Goal: Entertainment & Leisure: Browse casually

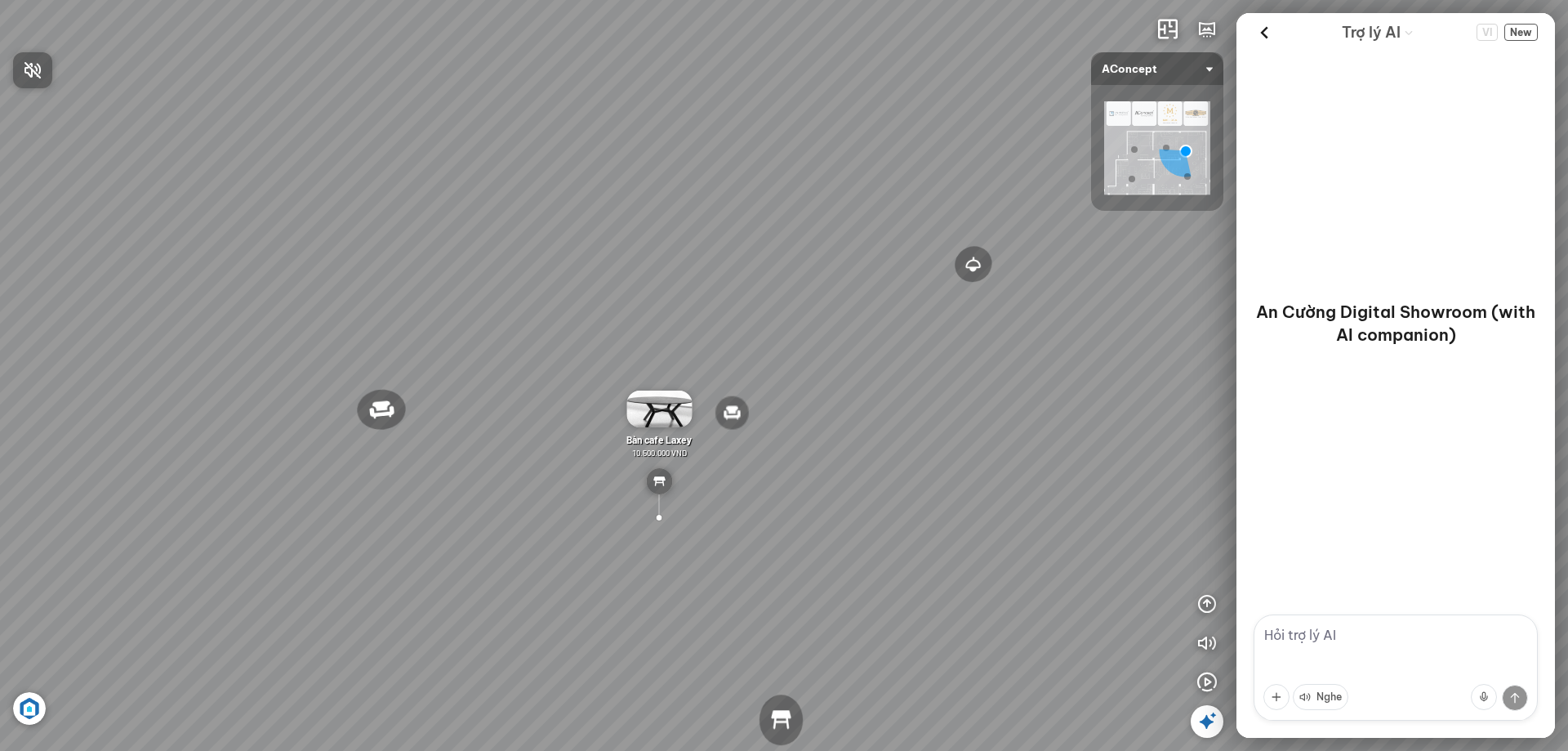
drag, startPoint x: 726, startPoint y: 349, endPoint x: 932, endPoint y: 316, distance: 208.6
click at [931, 316] on div at bounding box center [784, 376] width 1568 height 751
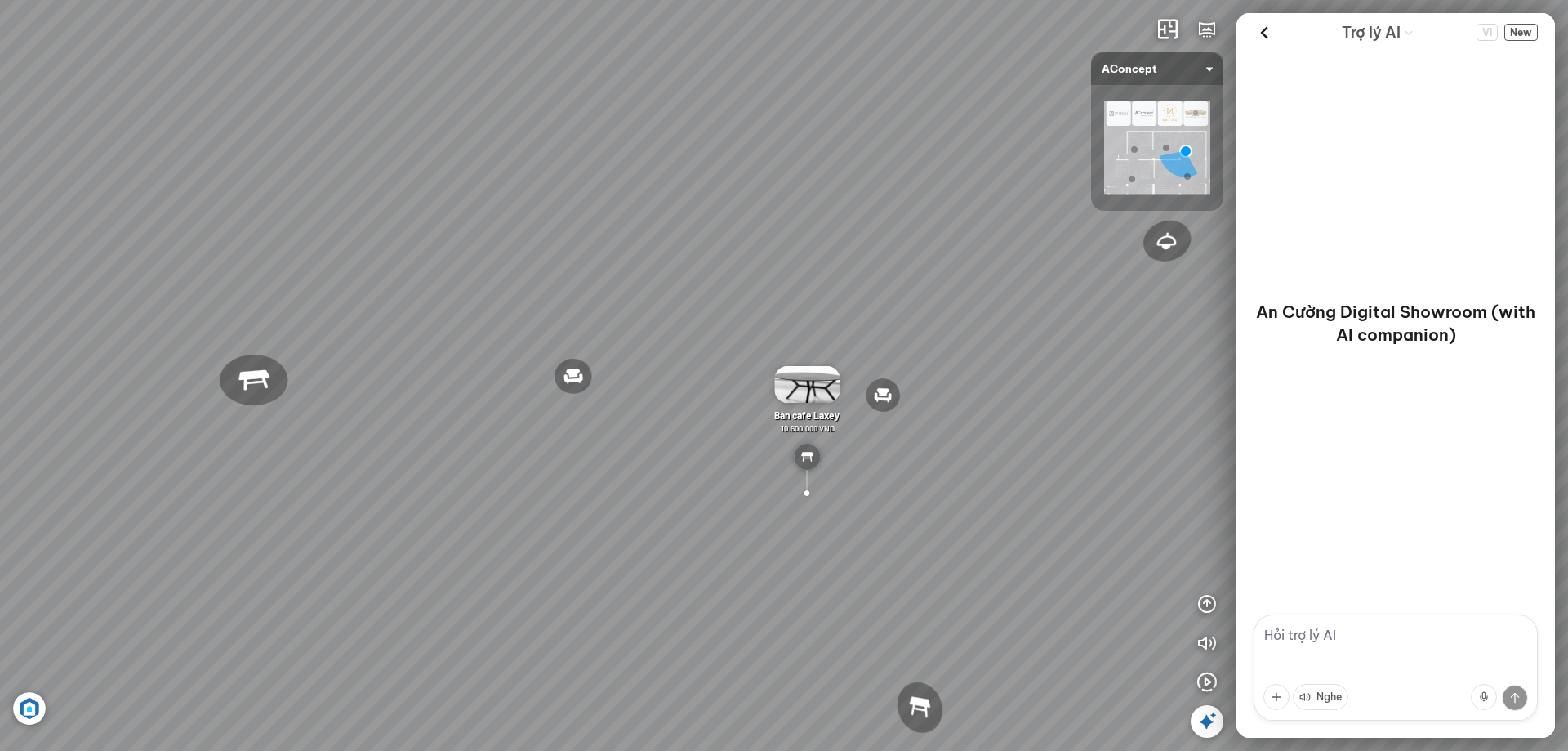
drag, startPoint x: 735, startPoint y: 322, endPoint x: 887, endPoint y: 303, distance: 153.2
click at [887, 303] on div "Đèn [PERSON_NAME] 5.300.000 VND Giường ngủ Palima 19.000.000 VND Ghế thư giãn N…" at bounding box center [784, 376] width 1568 height 751
click at [1042, 285] on div "Đèn [PERSON_NAME] 5.300.000 VND Giường ngủ Palima 19.000.000 VND Ghế thư giãn N…" at bounding box center [784, 376] width 1568 height 751
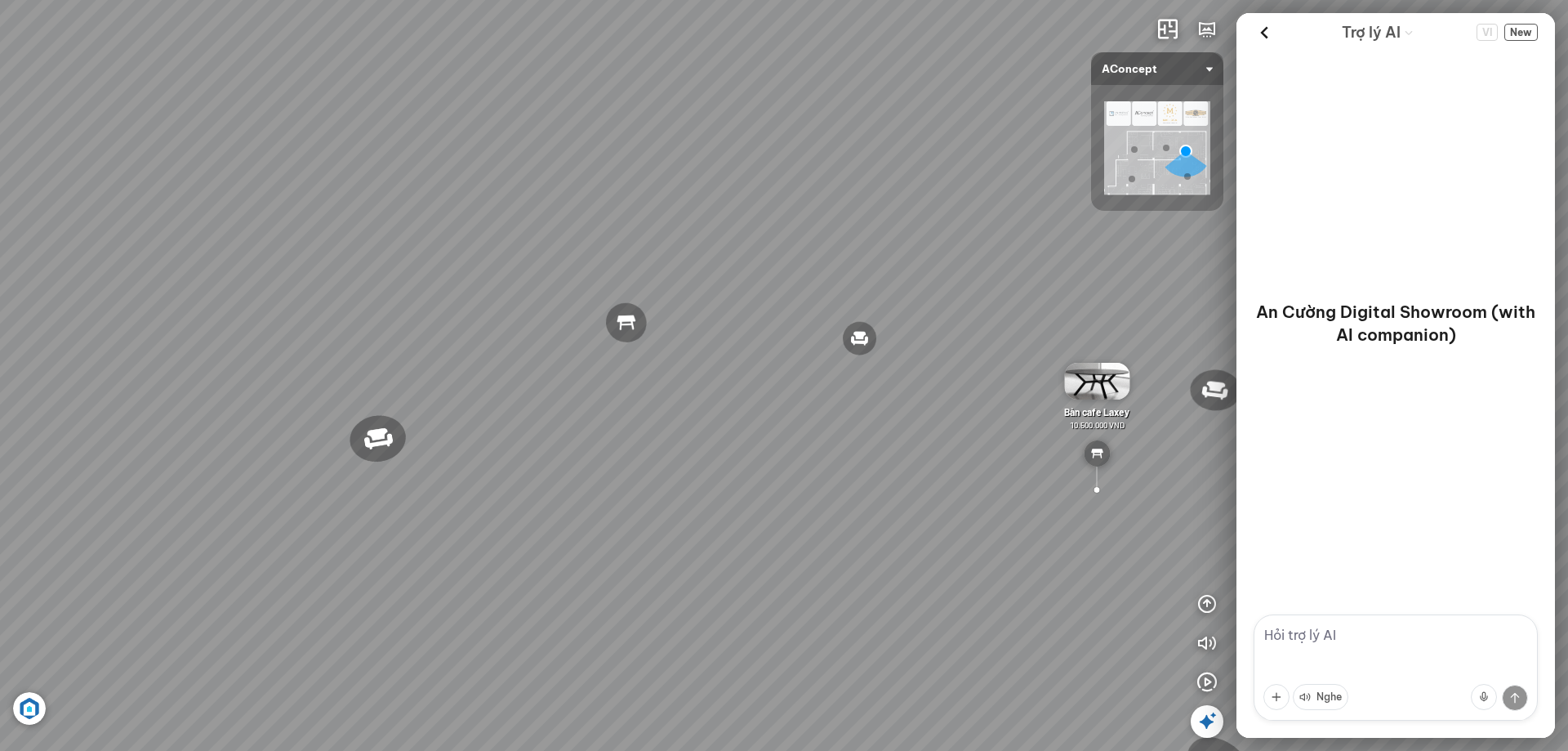
drag, startPoint x: 851, startPoint y: 299, endPoint x: 1031, endPoint y: 276, distance: 181.5
click at [991, 284] on div "Đèn [PERSON_NAME] 5.300.000 VND Giường ngủ Palima 19.000.000 VND Ghế thư giãn N…" at bounding box center [784, 376] width 1568 height 751
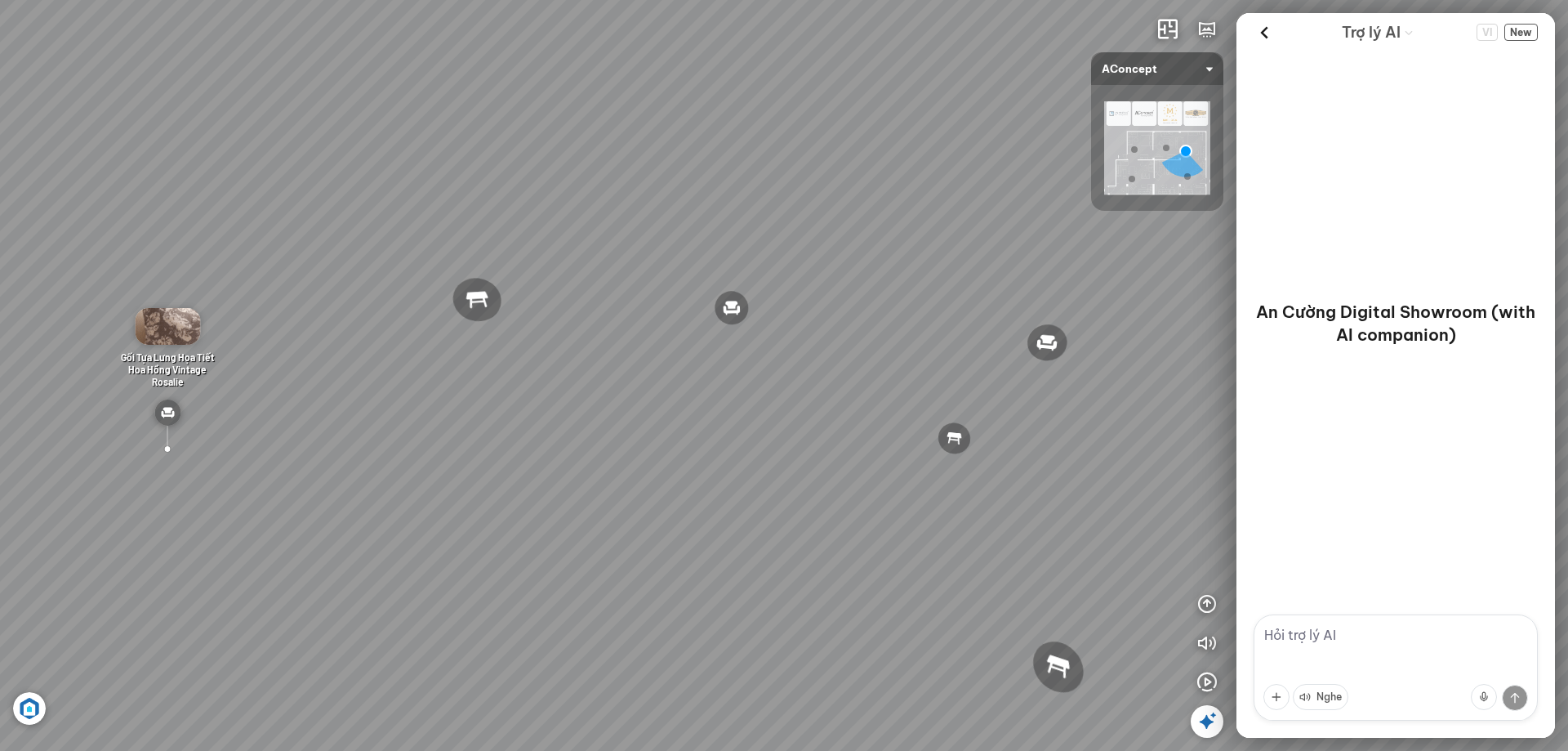
drag, startPoint x: 1034, startPoint y: 275, endPoint x: 432, endPoint y: 294, distance: 602.3
click at [483, 288] on div "Đèn [PERSON_NAME] 5.300.000 VND Giường ngủ Palima 19.000.000 VND Ghế thư giãn N…" at bounding box center [784, 376] width 1568 height 751
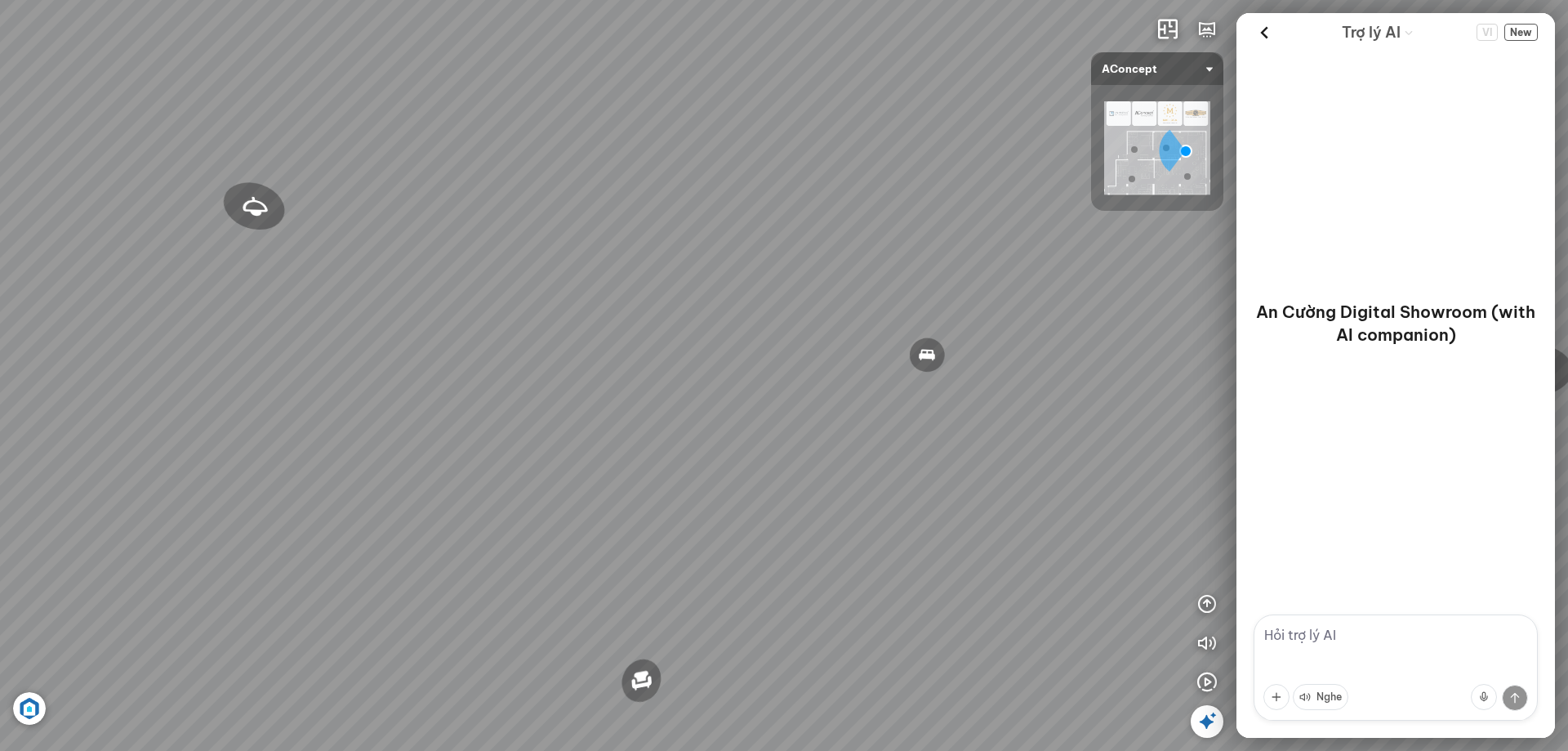
drag, startPoint x: 736, startPoint y: 396, endPoint x: 103, endPoint y: 406, distance: 633.1
click at [160, 406] on div "Đèn [PERSON_NAME] 5.300.000 VND Giường ngủ Palima 19.000.000 VND Ghế thư giãn N…" at bounding box center [784, 376] width 1568 height 751
drag, startPoint x: 788, startPoint y: 404, endPoint x: 214, endPoint y: 440, distance: 575.1
click at [266, 441] on div "Đèn [PERSON_NAME] 5.300.000 VND Giường ngủ Palima 19.000.000 VND Ghế thư giãn N…" at bounding box center [784, 376] width 1568 height 751
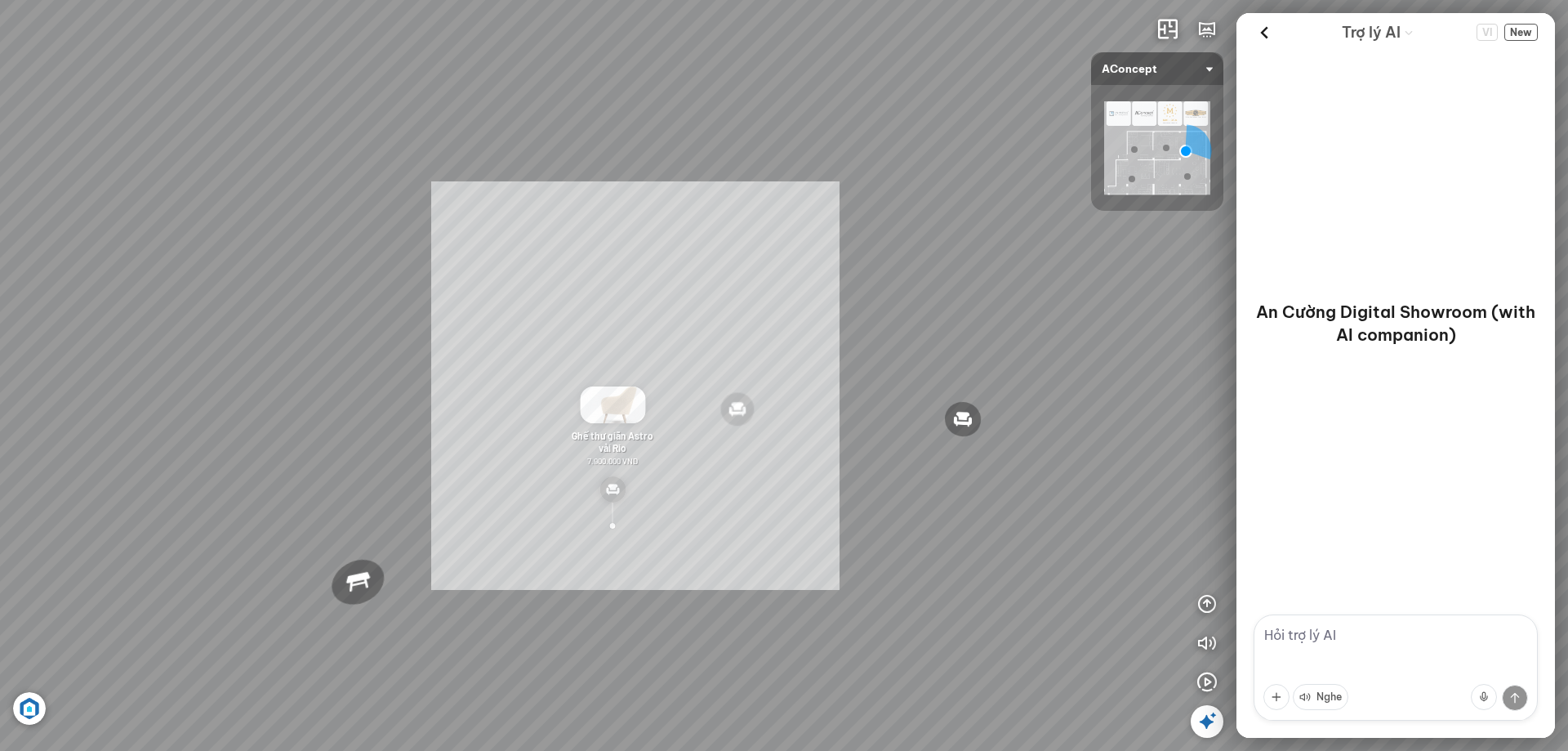
drag, startPoint x: 635, startPoint y: 385, endPoint x: 217, endPoint y: 409, distance: 418.7
click at [317, 403] on div "Đèn [PERSON_NAME] 5.300.000 VND Giường ngủ Palima 19.000.000 VND Ghế thư giãn N…" at bounding box center [784, 376] width 1568 height 751
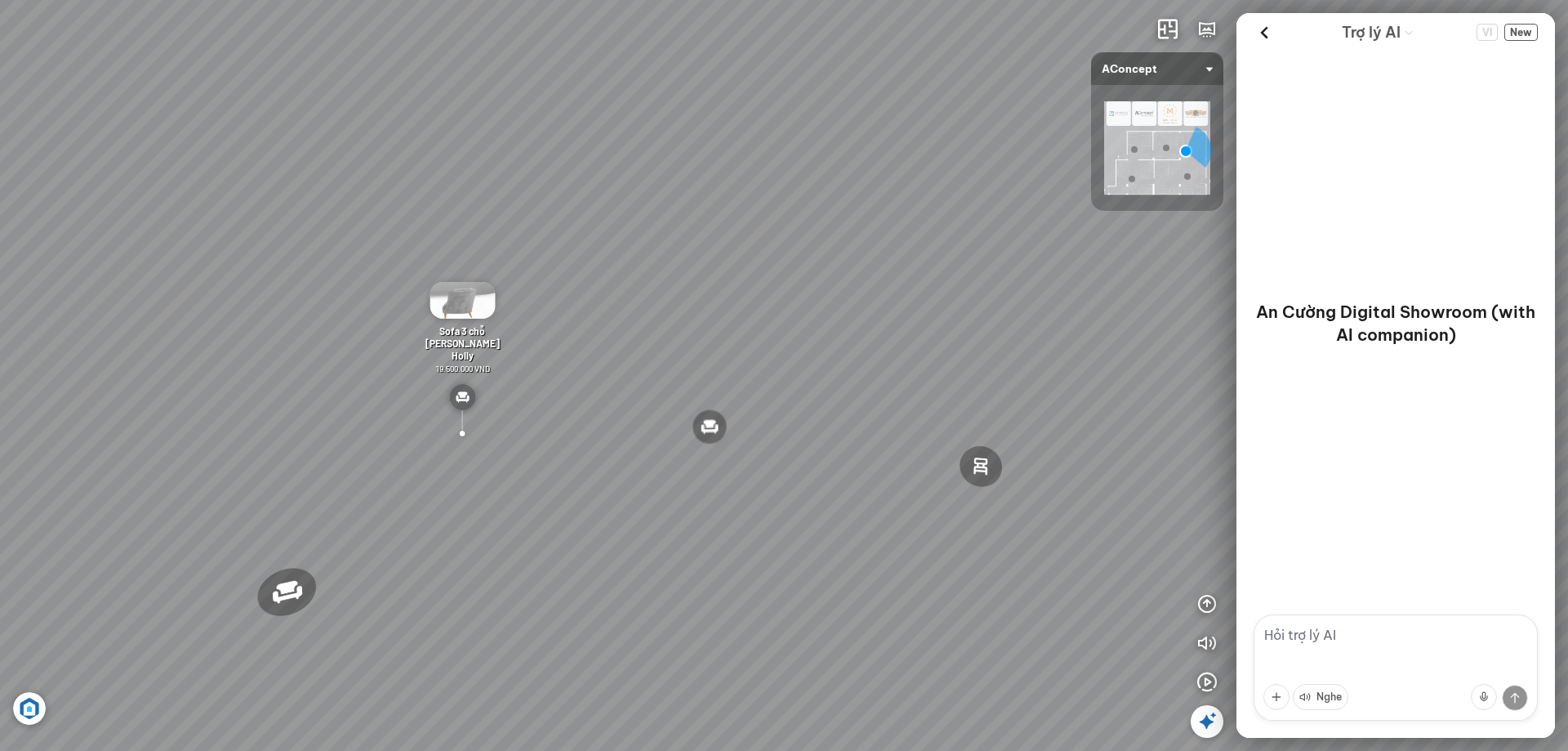
drag, startPoint x: 707, startPoint y: 395, endPoint x: 439, endPoint y: 402, distance: 268.1
click at [470, 402] on div "Đèn [PERSON_NAME] 5.300.000 VND Giường ngủ Palima 19.000.000 VND Ghế thư giãn N…" at bounding box center [784, 376] width 1568 height 751
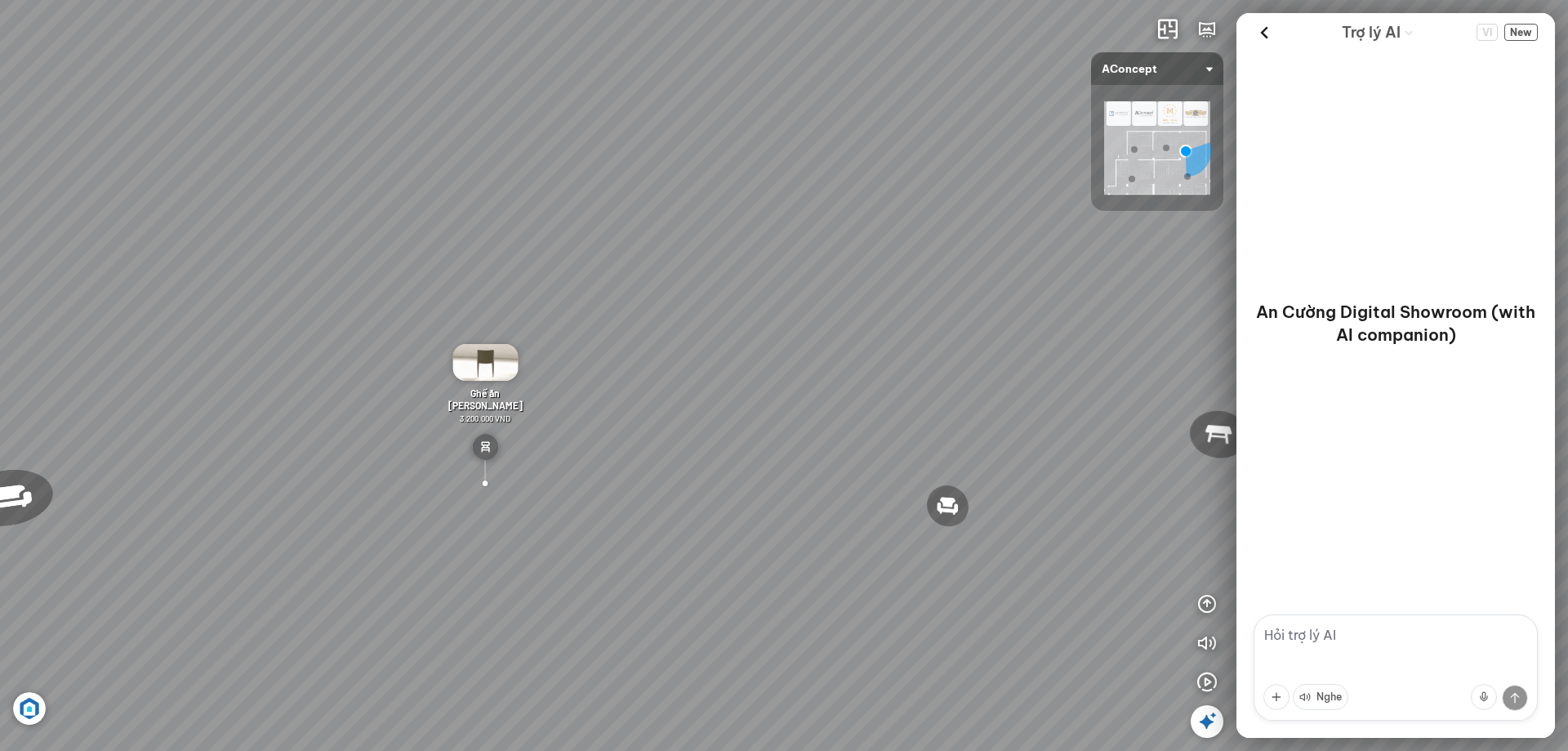
drag, startPoint x: 979, startPoint y: 410, endPoint x: 587, endPoint y: 383, distance: 392.9
click at [609, 386] on div "Đèn [PERSON_NAME] 5.300.000 VND Giường ngủ Palima 19.000.000 VND Ghế thư giãn N…" at bounding box center [784, 376] width 1568 height 751
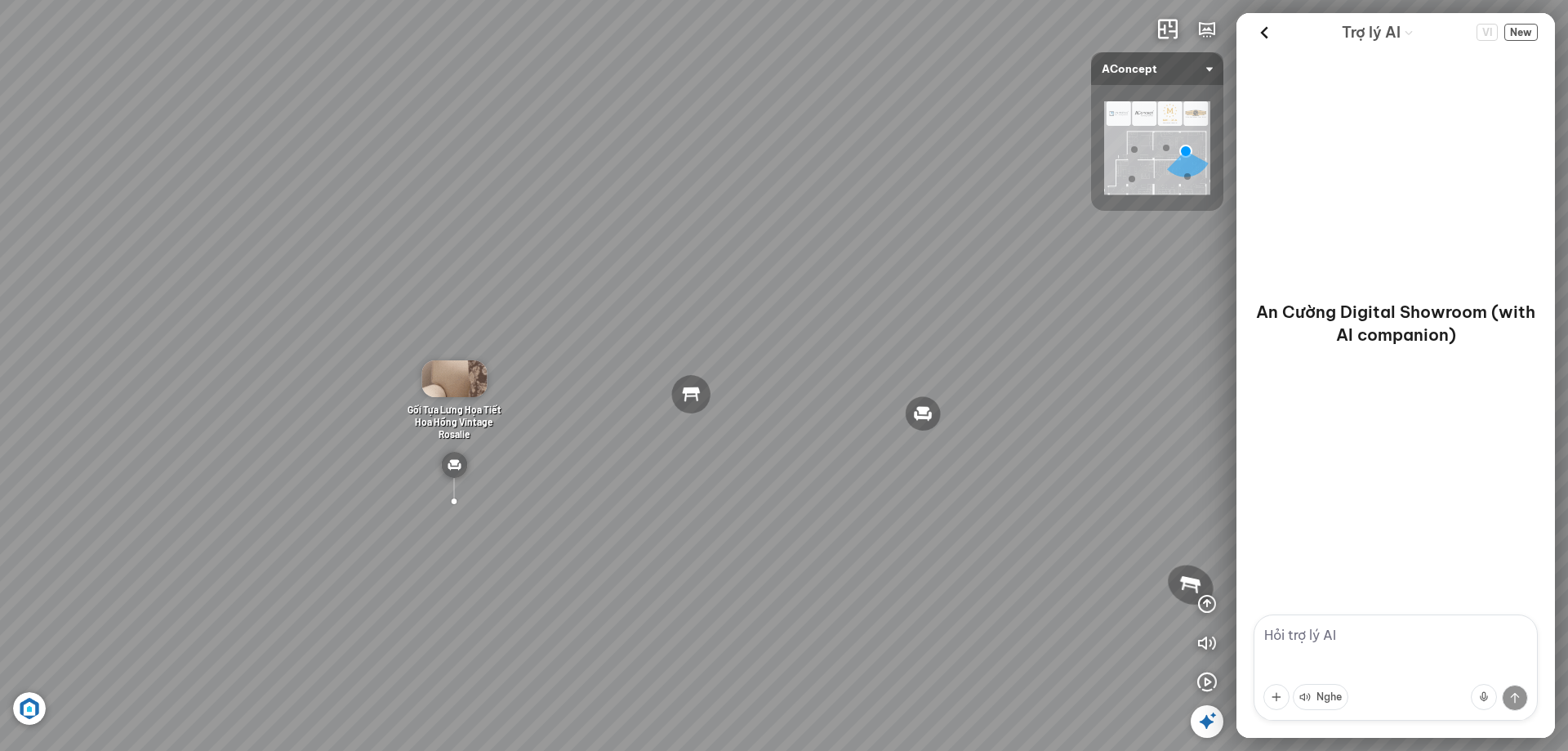
drag, startPoint x: 880, startPoint y: 406, endPoint x: 432, endPoint y: 408, distance: 448.0
click at [536, 410] on div "Đèn [PERSON_NAME] 5.300.000 VND Giường ngủ Palima 19.000.000 VND Ghế thư giãn N…" at bounding box center [784, 376] width 1568 height 751
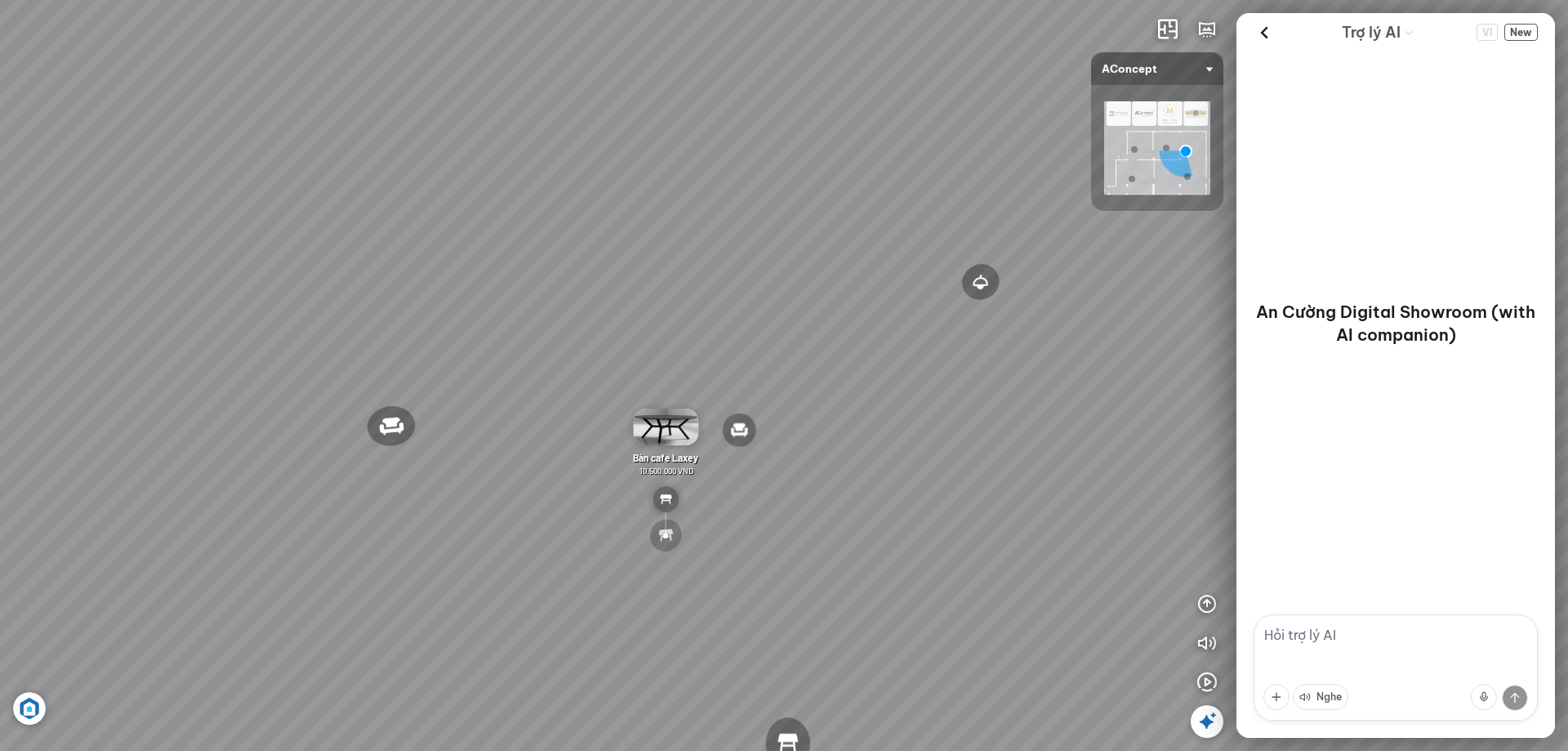
drag, startPoint x: 667, startPoint y: 384, endPoint x: 471, endPoint y: 384, distance: 196.0
click at [498, 383] on div "Đèn [PERSON_NAME] 5.300.000 VND Giường ngủ Palima 19.000.000 VND Ghế thư giãn N…" at bounding box center [784, 376] width 1568 height 751
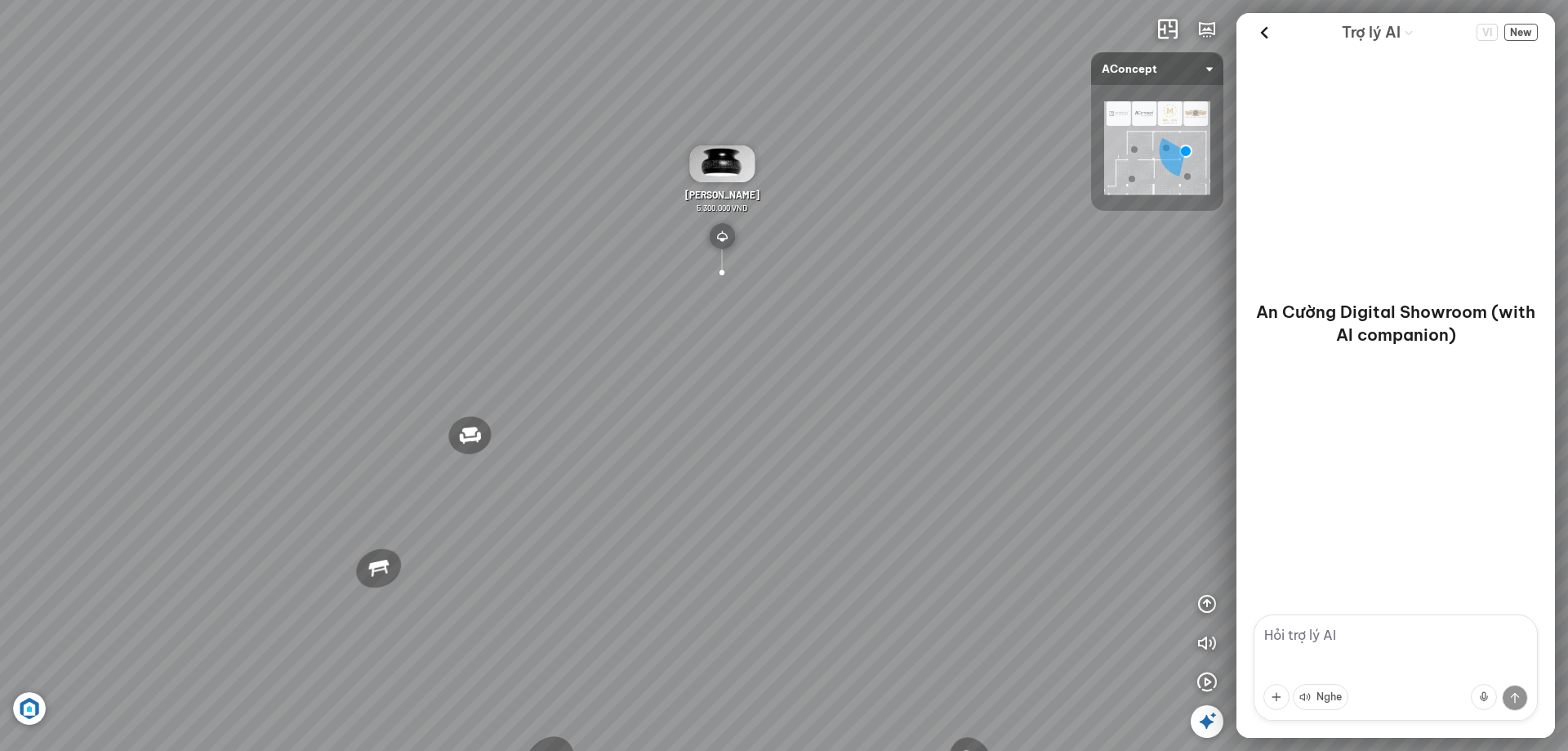
drag, startPoint x: 773, startPoint y: 358, endPoint x: 916, endPoint y: 339, distance: 144.3
click at [916, 339] on div "Đèn [PERSON_NAME] 5.300.000 VND Giường ngủ Palima 19.000.000 VND Ghế thư giãn N…" at bounding box center [784, 376] width 1568 height 751
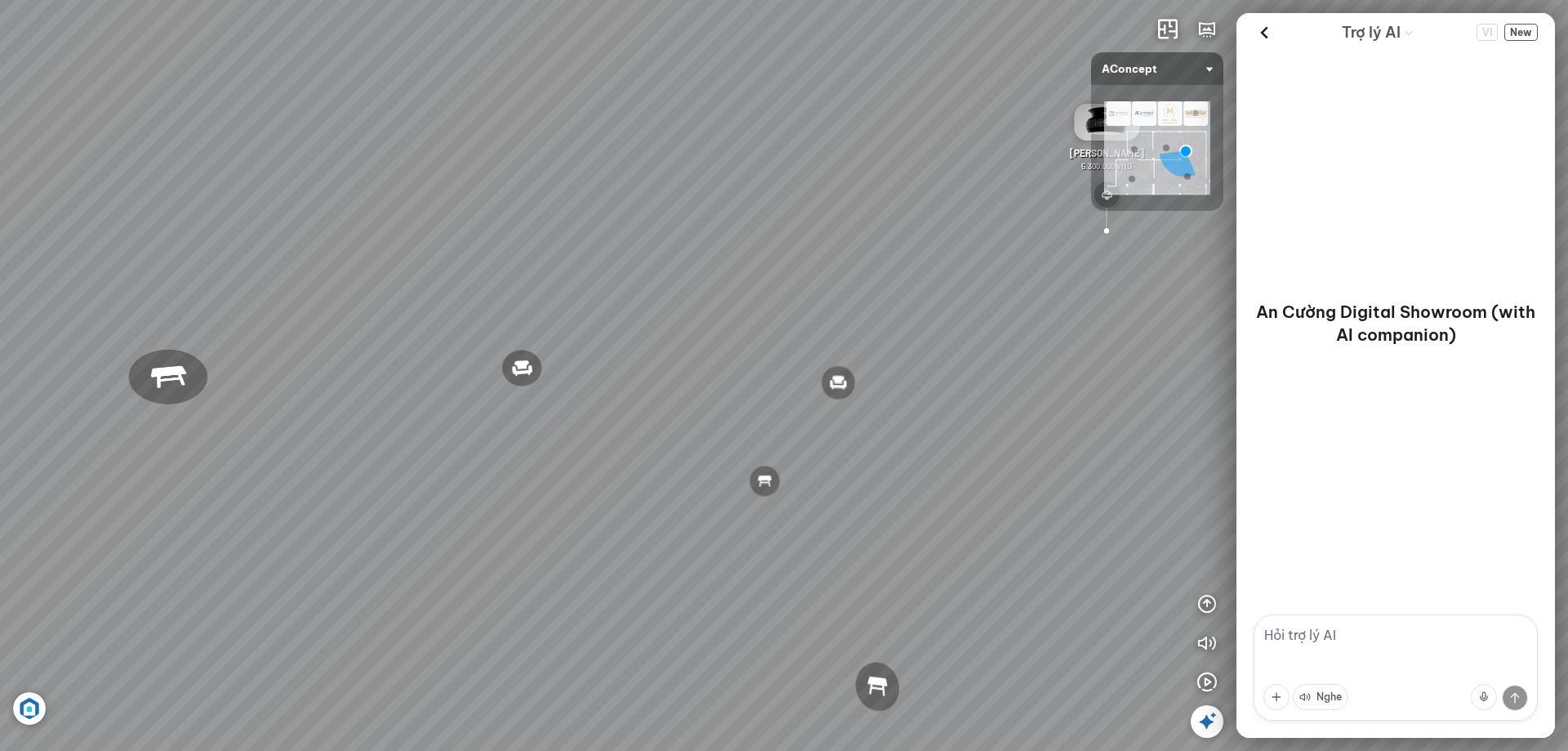
drag, startPoint x: 976, startPoint y: 352, endPoint x: 1020, endPoint y: 348, distance: 44.2
click at [1034, 350] on div "Đèn [PERSON_NAME] 5.300.000 VND Giường ngủ Palima 19.000.000 VND Ghế thư giãn N…" at bounding box center [784, 376] width 1568 height 751
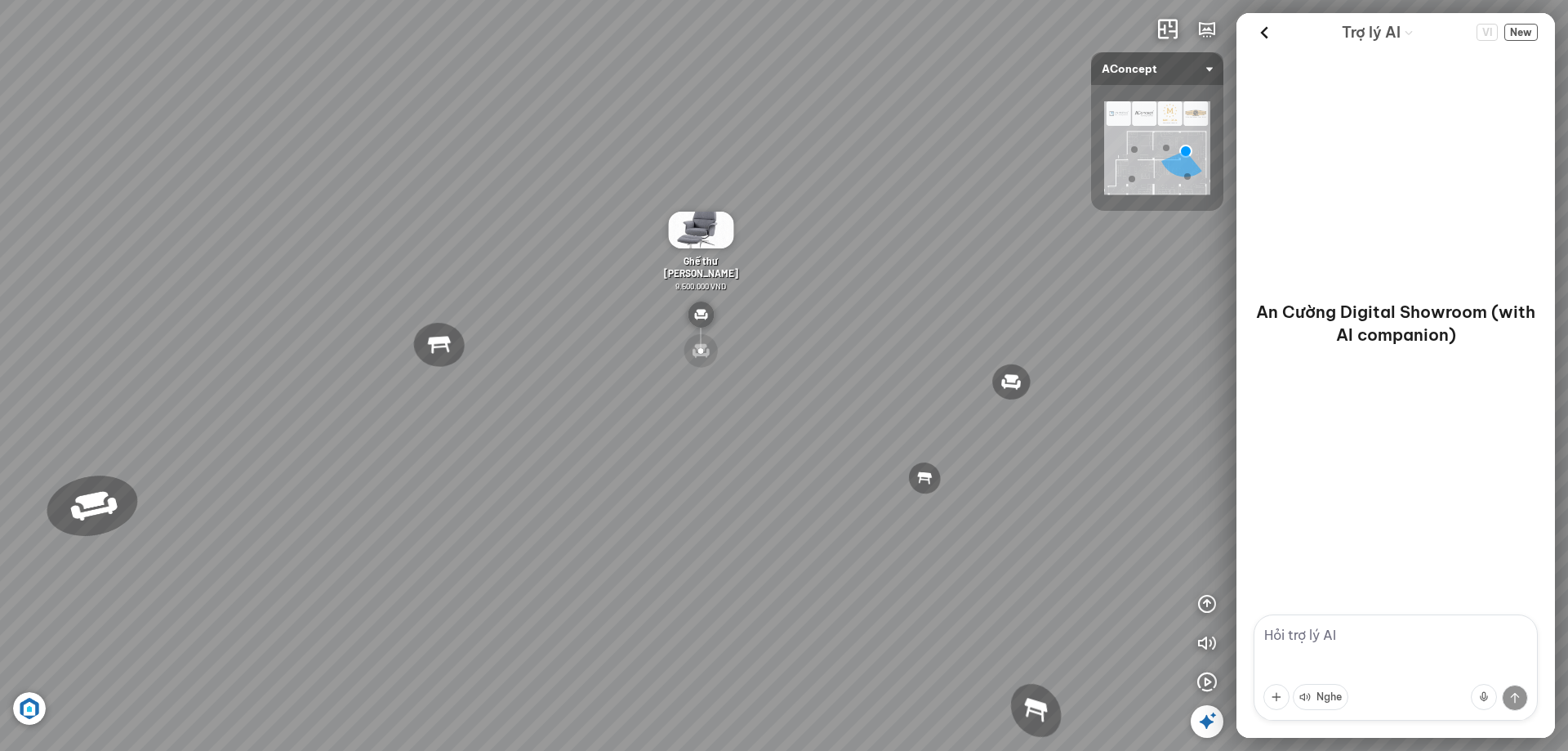
drag, startPoint x: 700, startPoint y: 365, endPoint x: 848, endPoint y: 358, distance: 148.2
click at [848, 358] on div "Đèn [PERSON_NAME] 5.300.000 VND Giường ngủ Palima 19.000.000 VND Ghế thư giãn N…" at bounding box center [784, 376] width 1568 height 751
drag, startPoint x: 736, startPoint y: 359, endPoint x: 866, endPoint y: 343, distance: 131.0
click at [866, 343] on div "Đèn [PERSON_NAME] 5.300.000 VND Giường ngủ Palima 19.000.000 VND Ghế thư giãn N…" at bounding box center [784, 376] width 1568 height 751
click at [606, 669] on div "Đèn [PERSON_NAME] 5.300.000 VND Giường ngủ Palima 19.000.000 VND Ghế thư giãn N…" at bounding box center [784, 376] width 1568 height 751
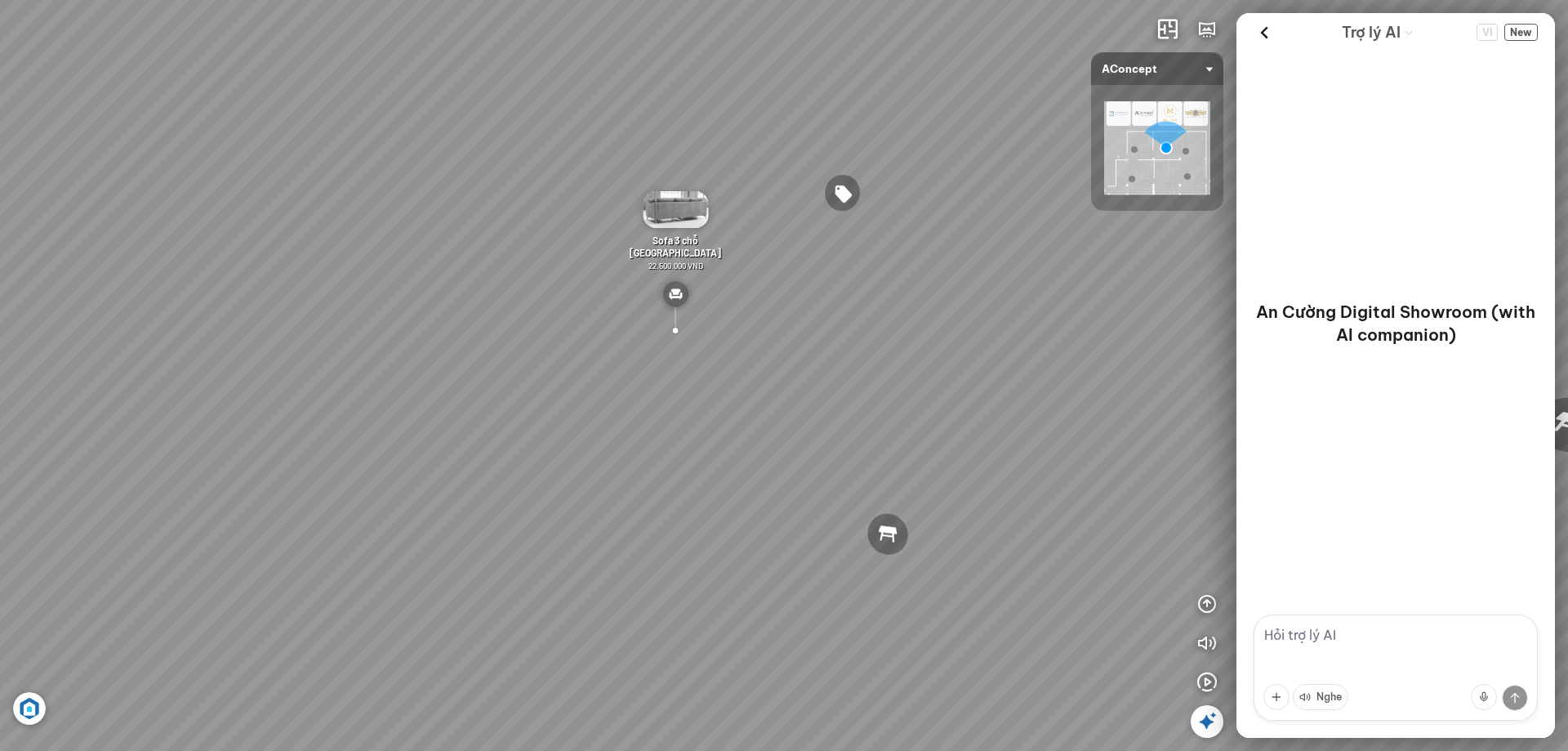
click at [861, 23] on div "Tranh in Thành phố 7.000.000 VND Bàn làm việc [PERSON_NAME] 7.300.000 VND Gối T…" at bounding box center [784, 376] width 1568 height 751
click at [98, 325] on div "Tranh in Thành phố 7.000.000 VND Bàn làm việc [PERSON_NAME] 7.300.000 VND Gối T…" at bounding box center [784, 376] width 1568 height 751
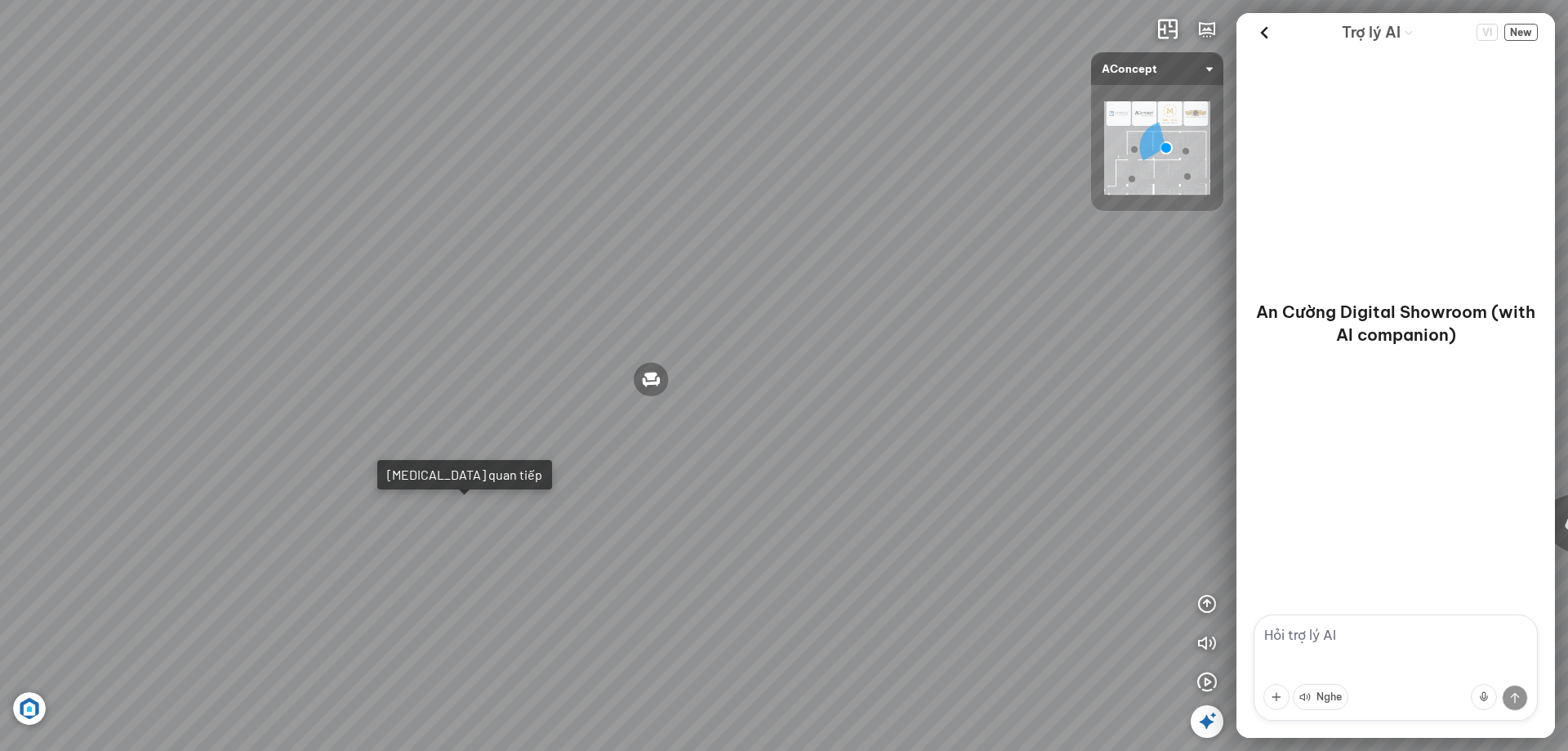
drag, startPoint x: 487, startPoint y: 312, endPoint x: 846, endPoint y: 276, distance: 360.8
click at [845, 277] on div "Tranh in Thành phố 7.000.000 VND Bàn làm việc [PERSON_NAME] 7.300.000 VND Gối T…" at bounding box center [784, 376] width 1568 height 751
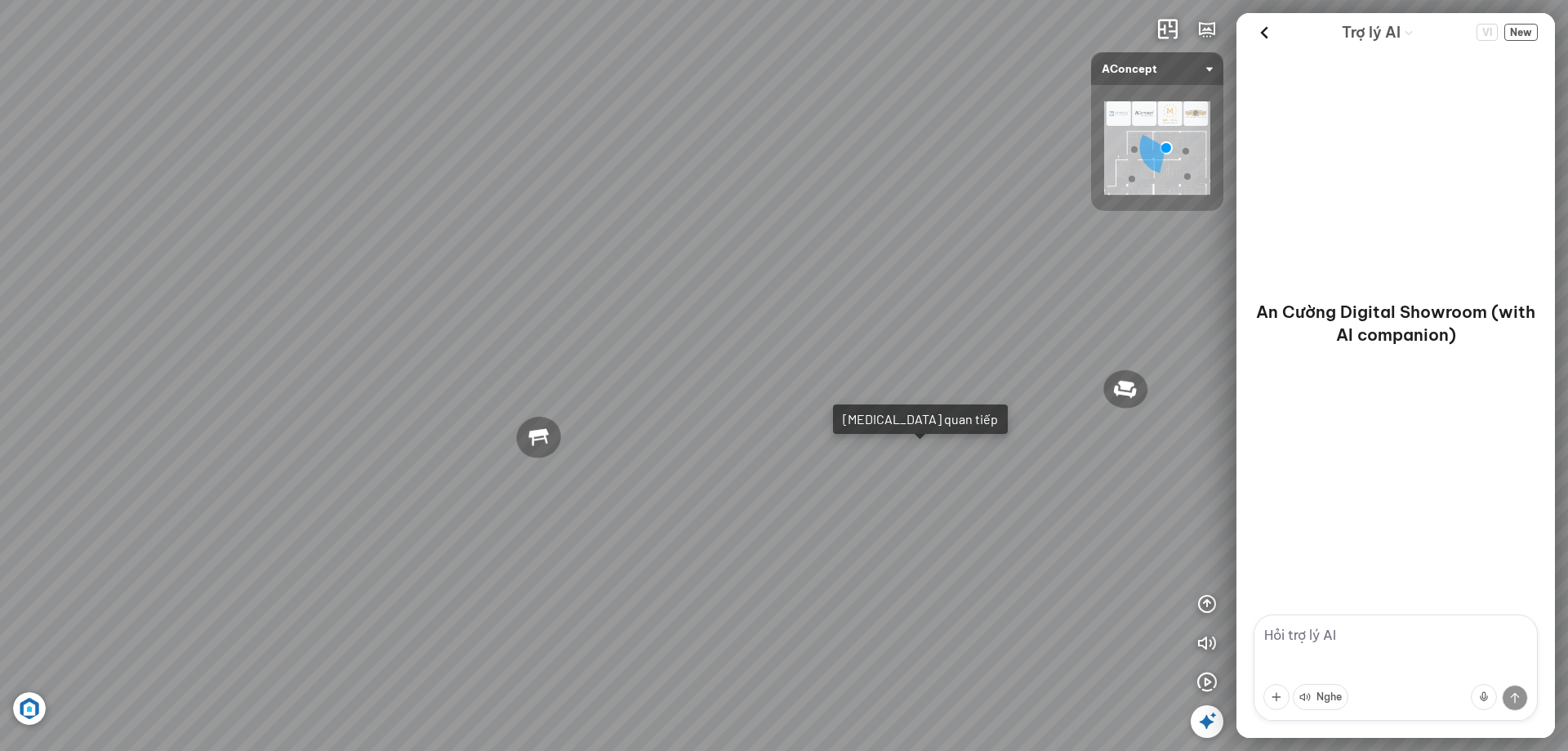
drag, startPoint x: 485, startPoint y: 327, endPoint x: 809, endPoint y: 332, distance: 324.0
click at [809, 332] on div "Tranh in Thành phố 7.000.000 VND Bàn làm việc [PERSON_NAME] 7.300.000 VND Gối T…" at bounding box center [784, 376] width 1568 height 751
drag, startPoint x: 720, startPoint y: 566, endPoint x: 414, endPoint y: 560, distance: 306.1
click at [429, 560] on div "Tranh in Thành phố 7.000.000 VND Bàn làm việc [PERSON_NAME] 7.300.000 VND Gối T…" at bounding box center [784, 376] width 1568 height 751
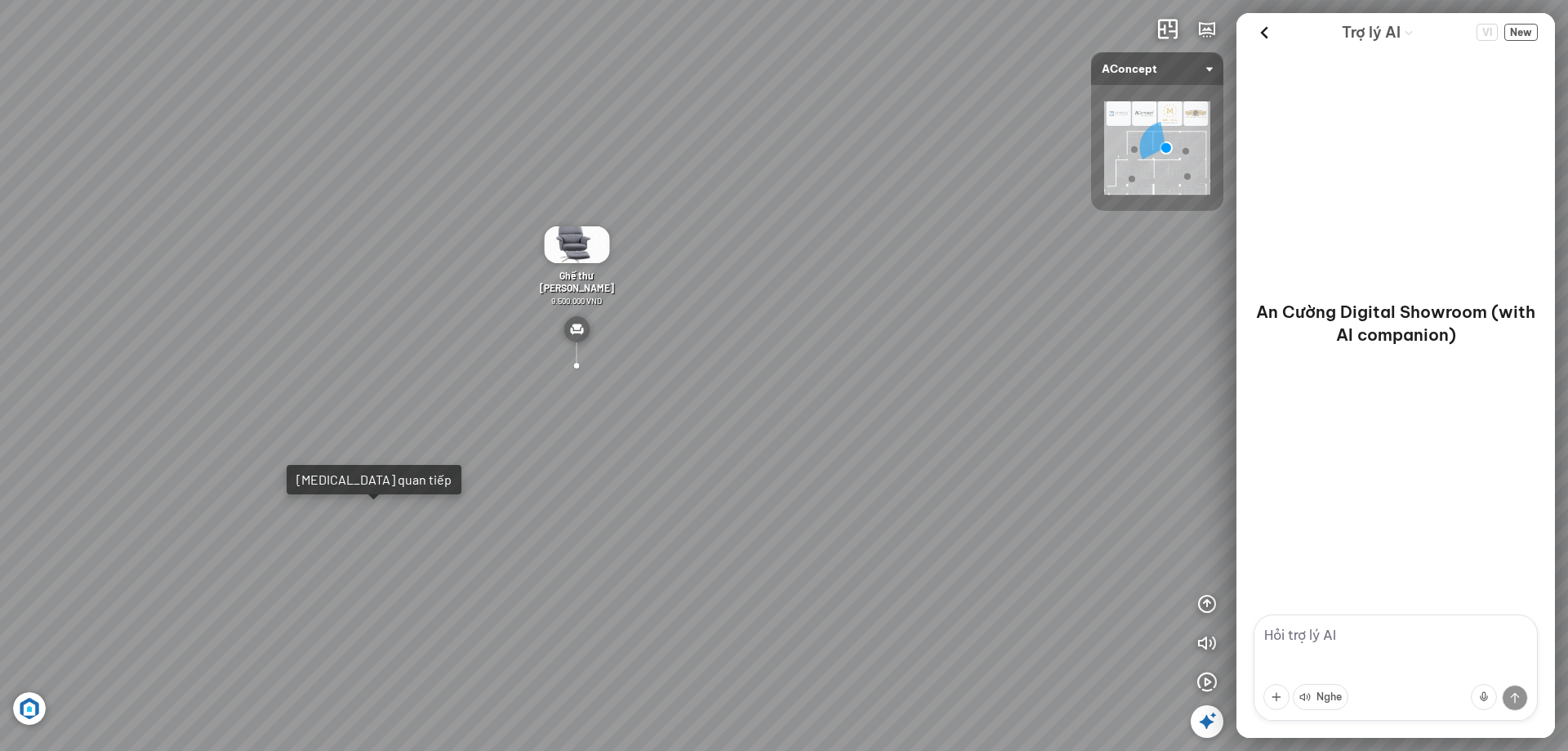
drag, startPoint x: 636, startPoint y: 448, endPoint x: 208, endPoint y: 504, distance: 431.6
click at [294, 491] on div "Tranh in Thành phố 7.000.000 VND Bàn làm việc [PERSON_NAME] 7.300.000 VND Gối T…" at bounding box center [784, 376] width 1568 height 751
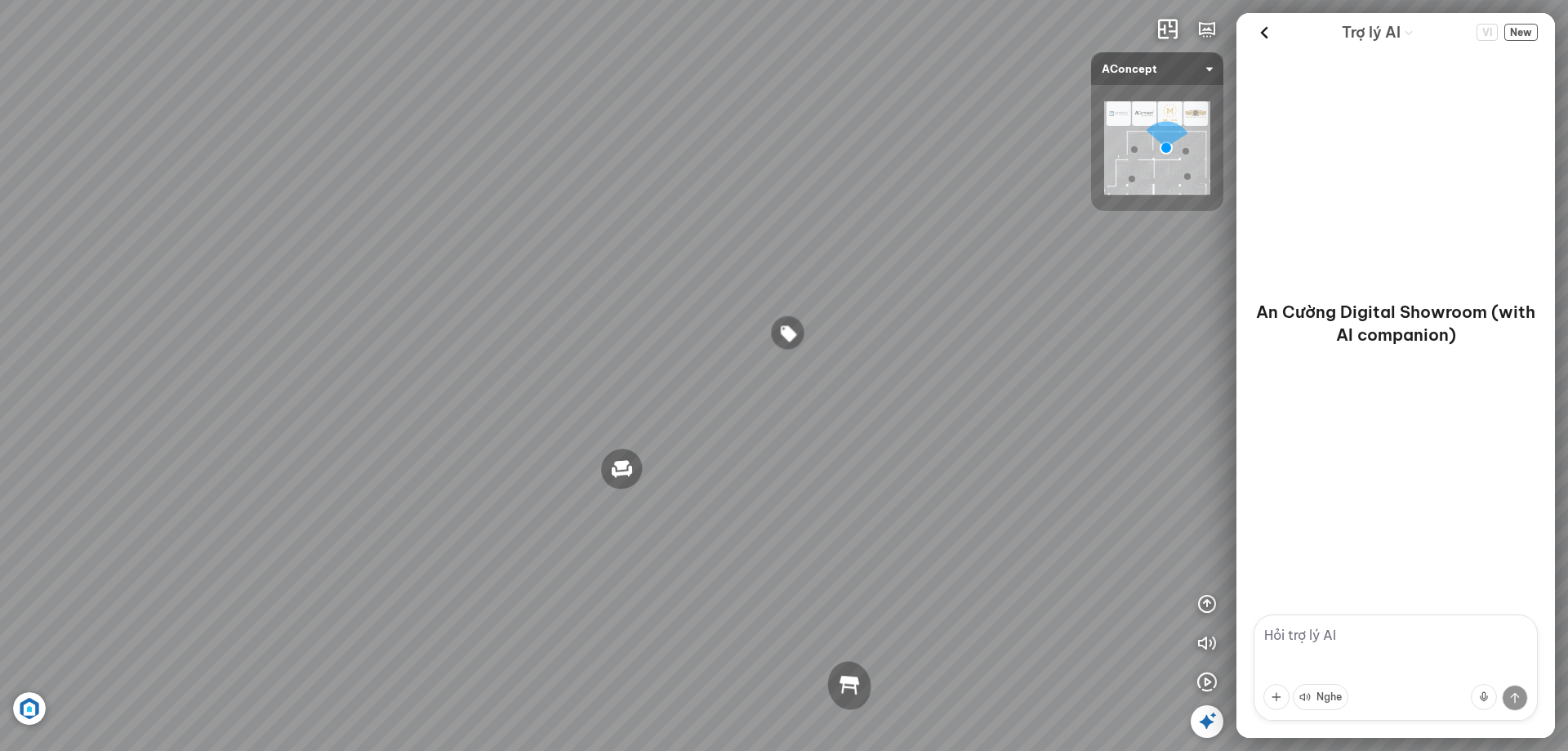
drag, startPoint x: 678, startPoint y: 417, endPoint x: 256, endPoint y: 416, distance: 422.0
click at [447, 437] on div "Tranh in Thành phố 7.000.000 VND Bàn làm việc [PERSON_NAME] 7.300.000 VND Gối T…" at bounding box center [784, 376] width 1568 height 751
drag, startPoint x: 791, startPoint y: 383, endPoint x: 34, endPoint y: 411, distance: 757.5
click at [352, 407] on div "Tranh in Thành phố 7.000.000 VND Bàn làm việc [PERSON_NAME] 7.300.000 VND Gối T…" at bounding box center [784, 376] width 1568 height 751
